Goal: Transaction & Acquisition: Purchase product/service

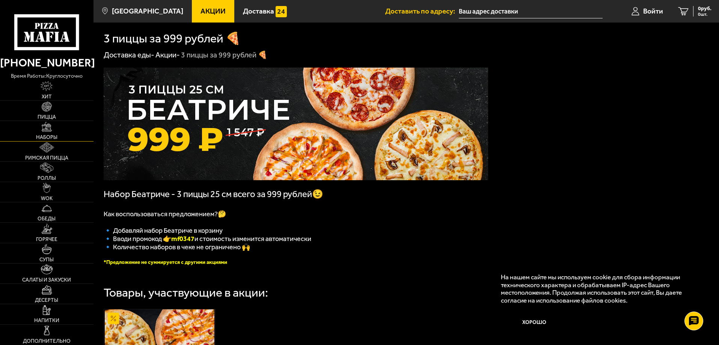
click at [60, 126] on link "Наборы" at bounding box center [47, 131] width 94 height 20
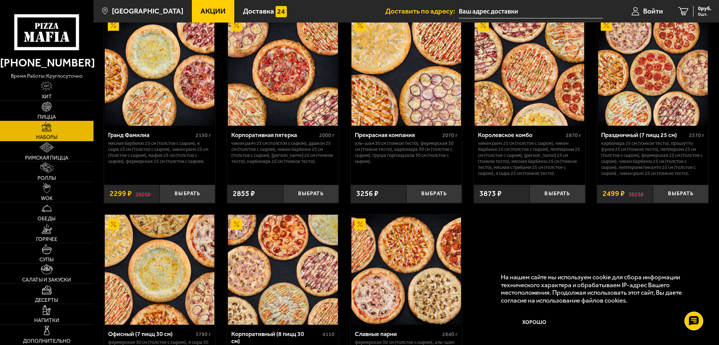
scroll to position [1014, 0]
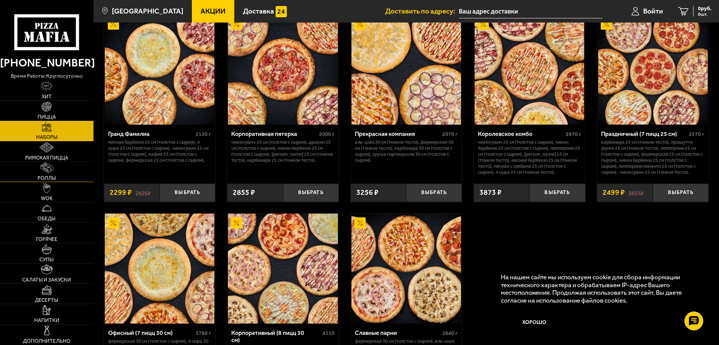
click at [56, 176] on link "Роллы" at bounding box center [47, 172] width 94 height 20
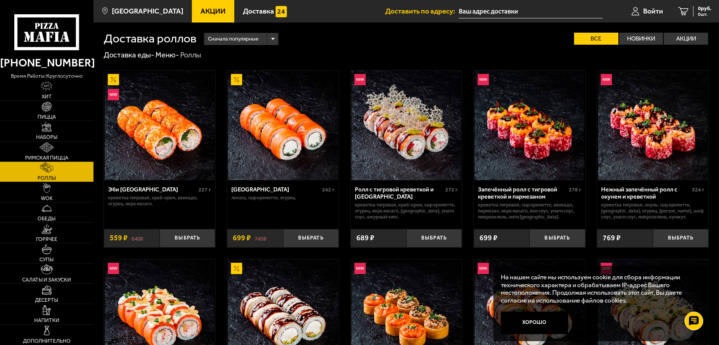
click at [402, 139] on img at bounding box center [406, 126] width 110 height 110
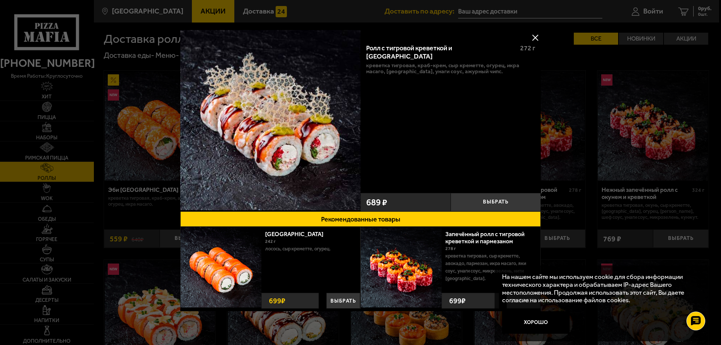
click at [624, 116] on div at bounding box center [360, 172] width 721 height 345
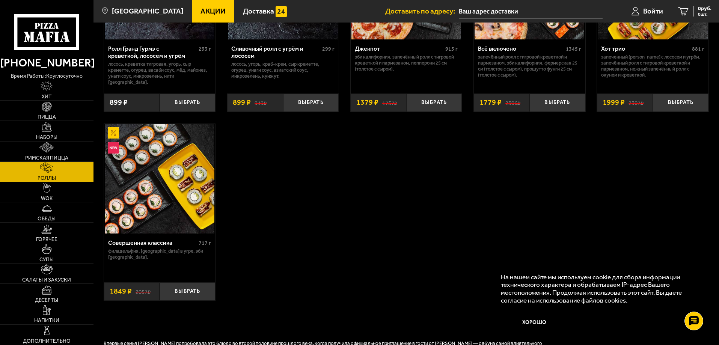
scroll to position [526, 0]
